Goal: Task Accomplishment & Management: Manage account settings

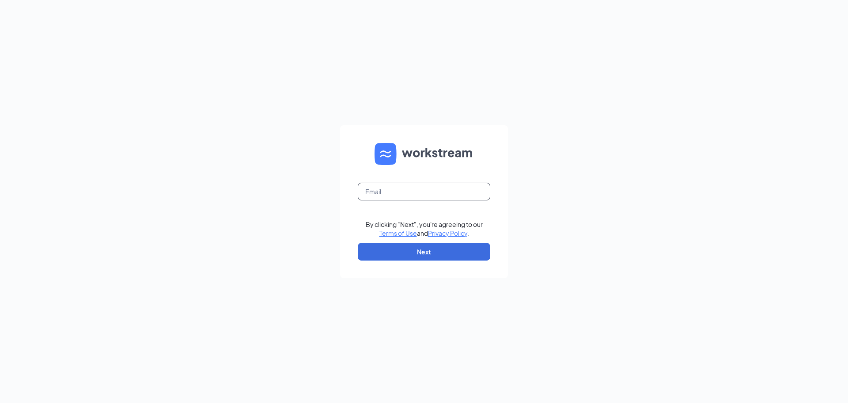
drag, startPoint x: 394, startPoint y: 179, endPoint x: 394, endPoint y: 184, distance: 4.9
click at [394, 181] on form "By clicking "Next", you're agreeing to our Terms of Use and Privacy Policy . Ne…" at bounding box center [424, 201] width 168 height 153
click at [395, 189] on input "text" at bounding box center [424, 191] width 133 height 18
type input "gmreedsburg@bleedblue.net"
click at [420, 245] on button "Next" at bounding box center [424, 252] width 133 height 18
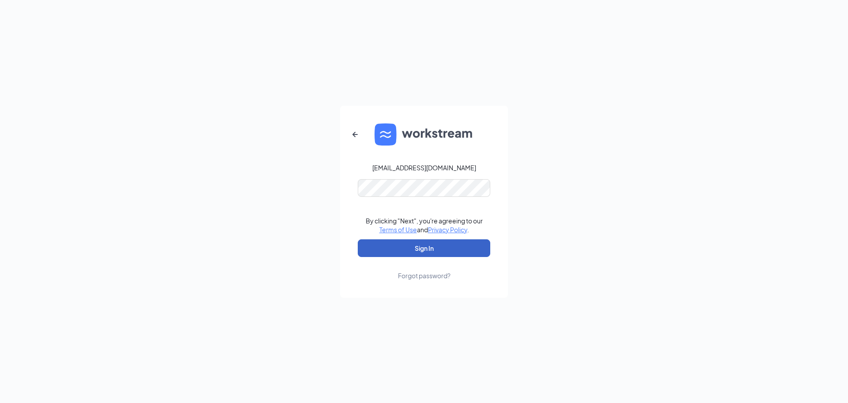
click at [421, 252] on button "Sign In" at bounding box center [424, 248] width 133 height 18
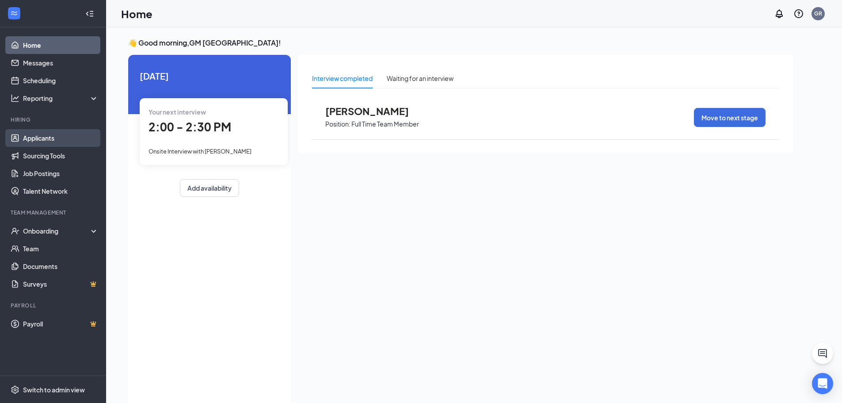
click at [49, 133] on link "Applicants" at bounding box center [61, 138] width 76 height 18
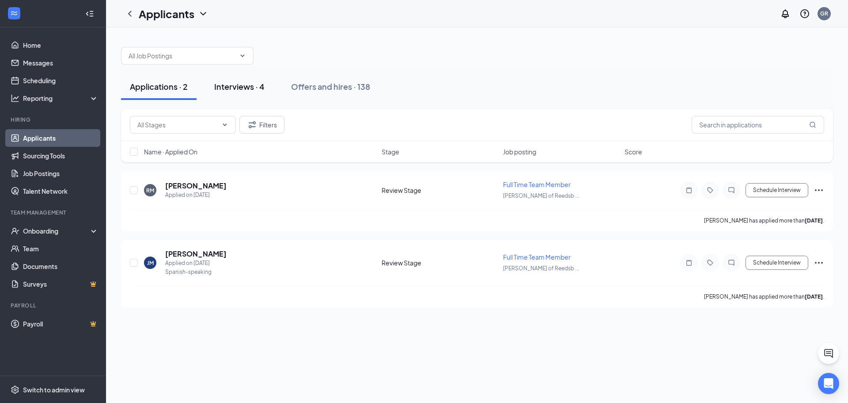
click at [249, 81] on div "Interviews · 4" at bounding box center [239, 86] width 50 height 11
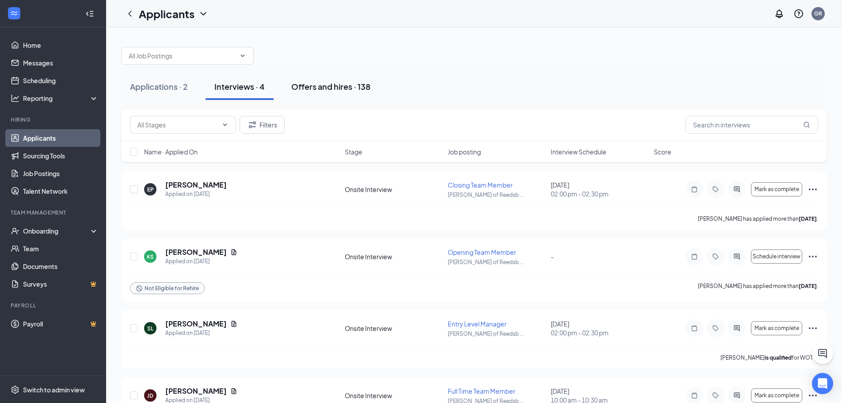
click at [330, 92] on button "Offers and hires · 138" at bounding box center [330, 86] width 97 height 27
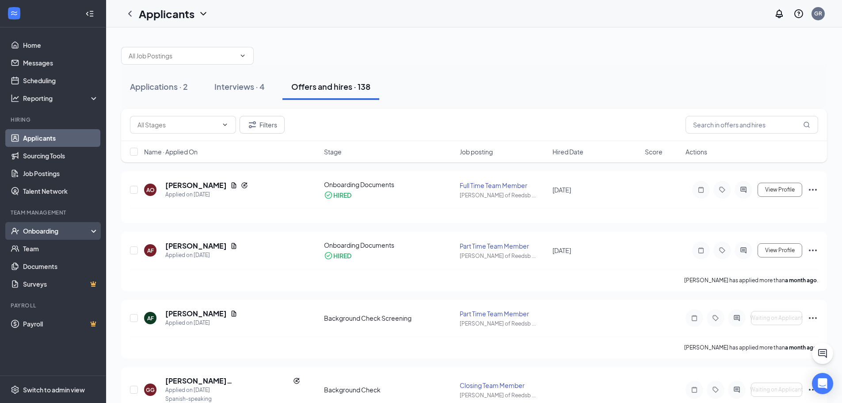
click at [46, 237] on div "Onboarding" at bounding box center [53, 231] width 106 height 18
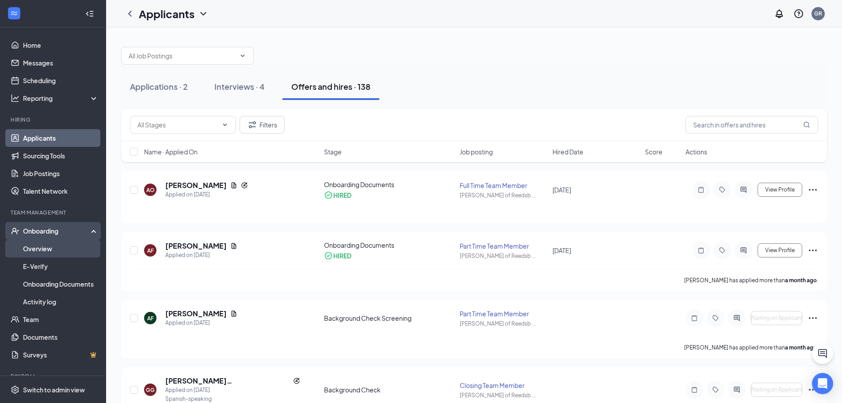
click at [46, 251] on link "Overview" at bounding box center [61, 248] width 76 height 18
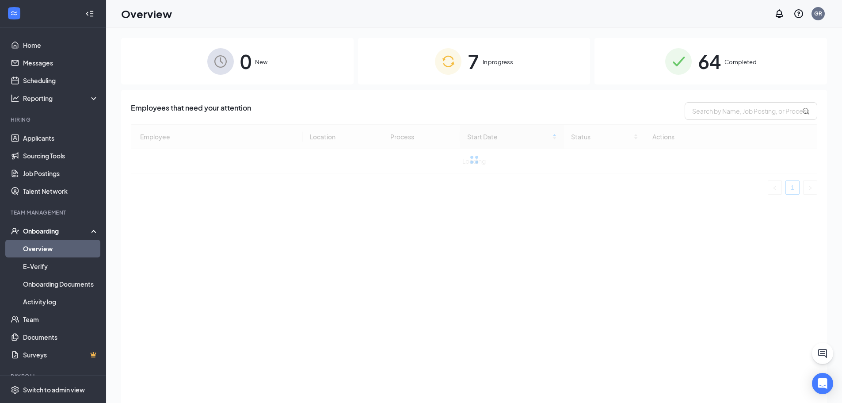
click at [492, 56] on div "7 In progress" at bounding box center [474, 61] width 232 height 46
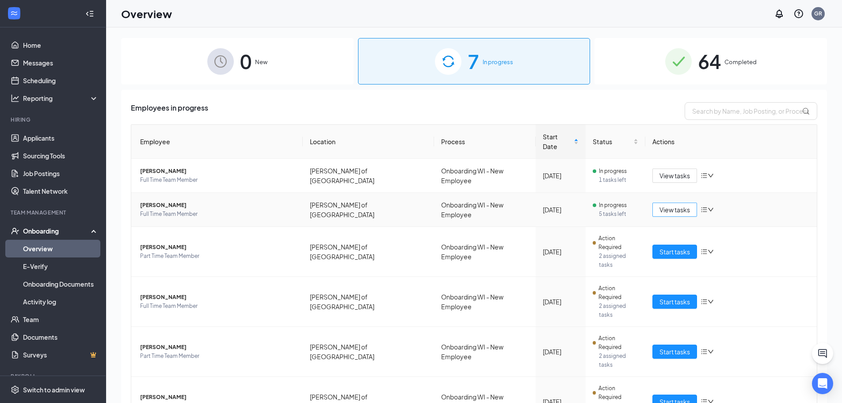
click at [677, 205] on span "View tasks" at bounding box center [674, 210] width 30 height 10
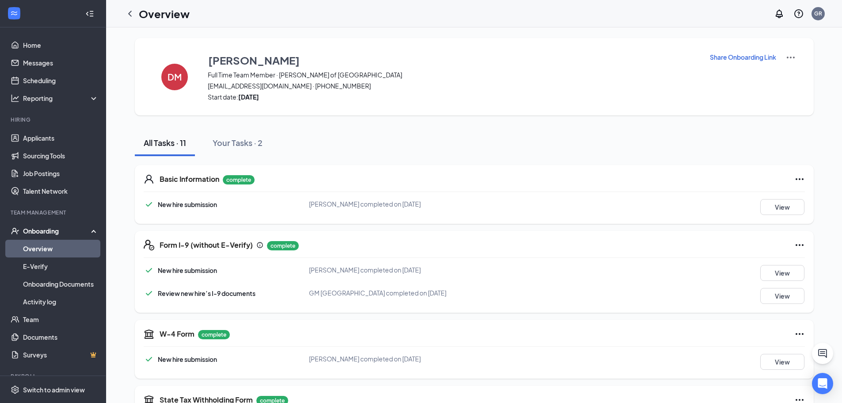
click at [281, 201] on div "New hire submission" at bounding box center [226, 204] width 165 height 11
click at [151, 188] on div "Basic Information complete New hire submission [PERSON_NAME] completed on [DATE…" at bounding box center [474, 194] width 679 height 59
click at [177, 180] on h5 "Basic Information" at bounding box center [189, 179] width 60 height 10
click at [182, 198] on div "Basic Information complete New hire submission [PERSON_NAME] completed on [DATE…" at bounding box center [474, 194] width 679 height 59
click at [182, 201] on div "New hire submission" at bounding box center [180, 204] width 73 height 11
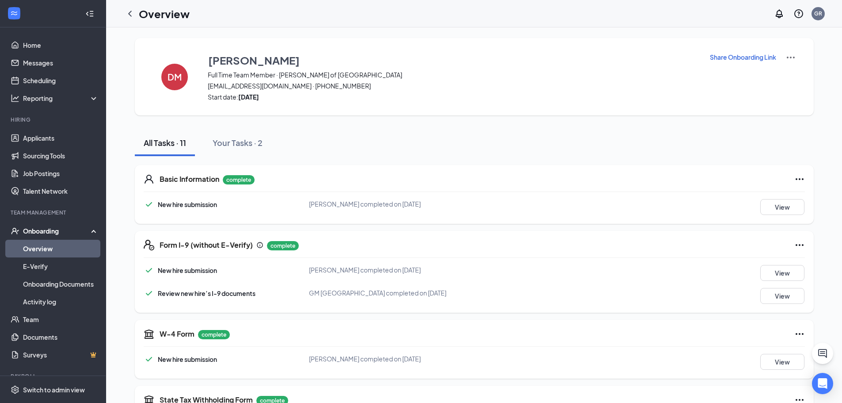
drag, startPoint x: 187, startPoint y: 207, endPoint x: 196, endPoint y: 208, distance: 8.8
click at [189, 208] on span "New hire submission" at bounding box center [187, 204] width 59 height 8
click at [800, 208] on button "View" at bounding box center [782, 207] width 44 height 16
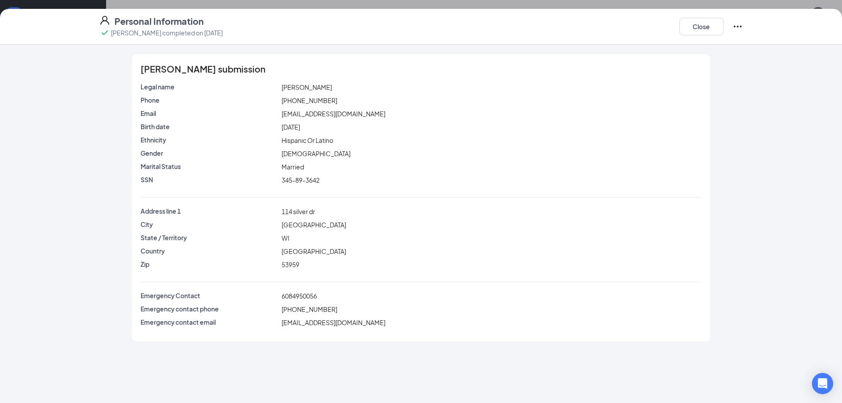
drag, startPoint x: 658, startPoint y: 33, endPoint x: 673, endPoint y: 34, distance: 15.0
click at [662, 34] on div "Personal Information [PERSON_NAME] completed on [DATE] Close" at bounding box center [421, 26] width 679 height 23
click at [681, 31] on button "Close" at bounding box center [701, 27] width 44 height 18
